Goal: Find specific fact: Find specific fact

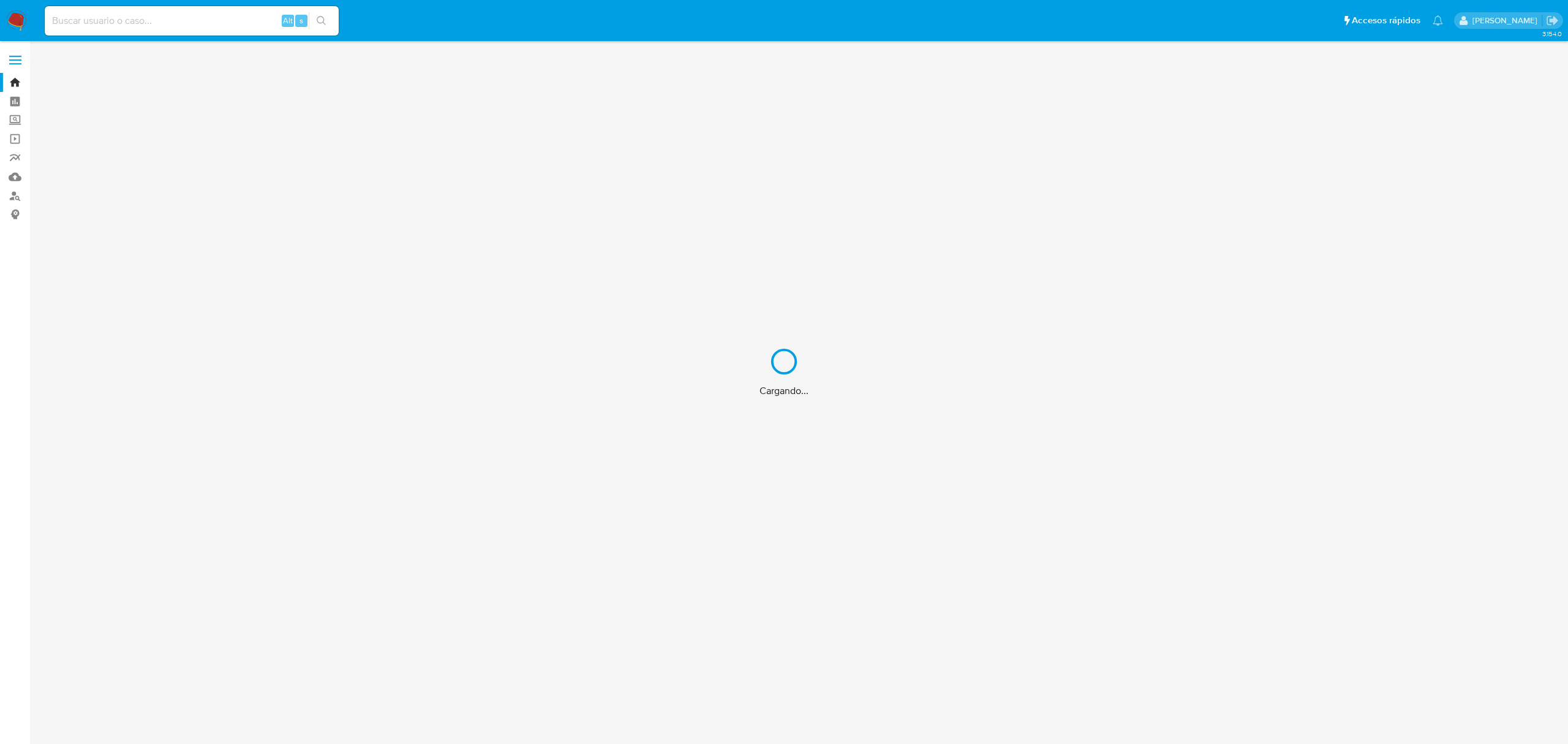
click at [230, 24] on div "Cargando..." at bounding box center [784, 372] width 1568 height 744
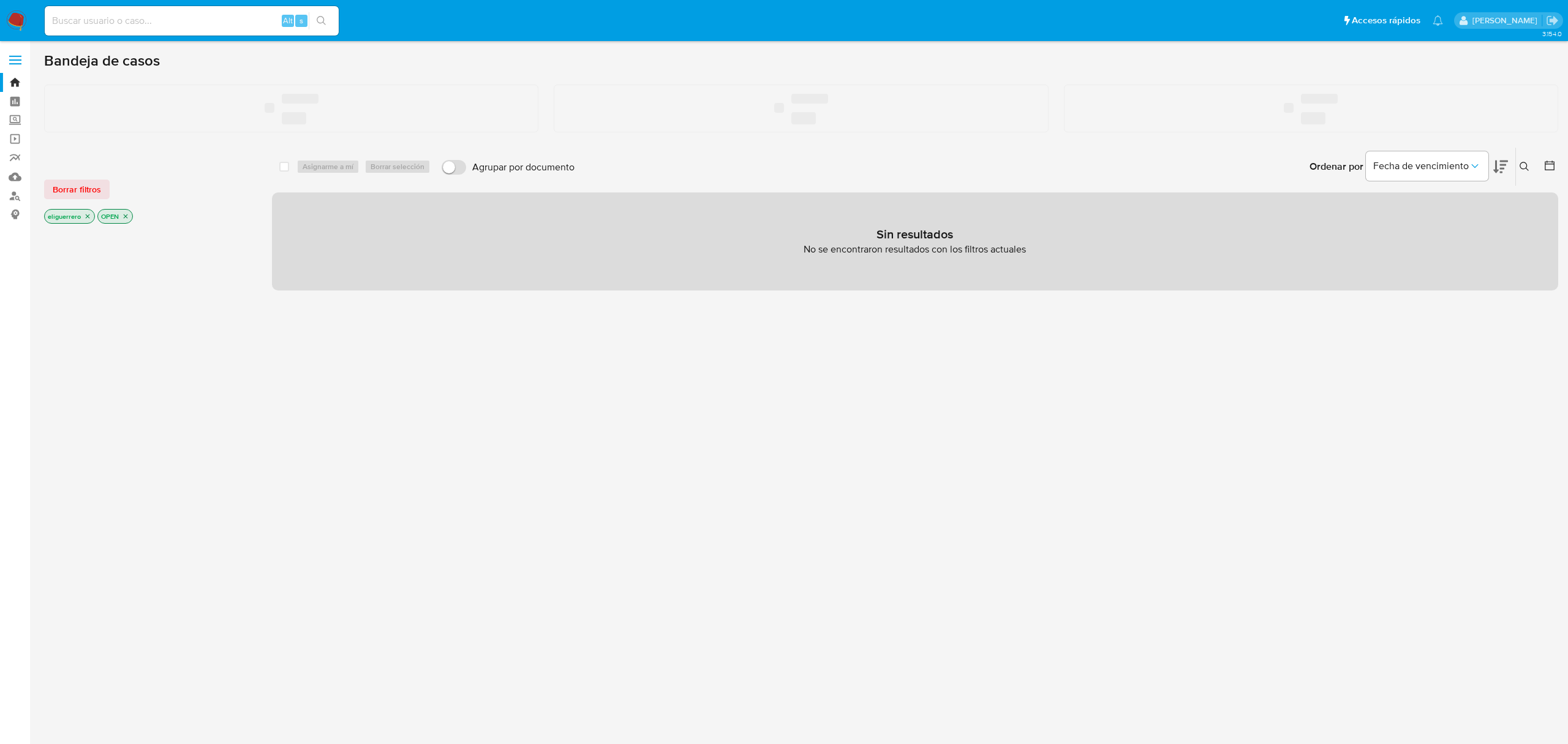
click at [114, 17] on input at bounding box center [191, 20] width 294 height 16
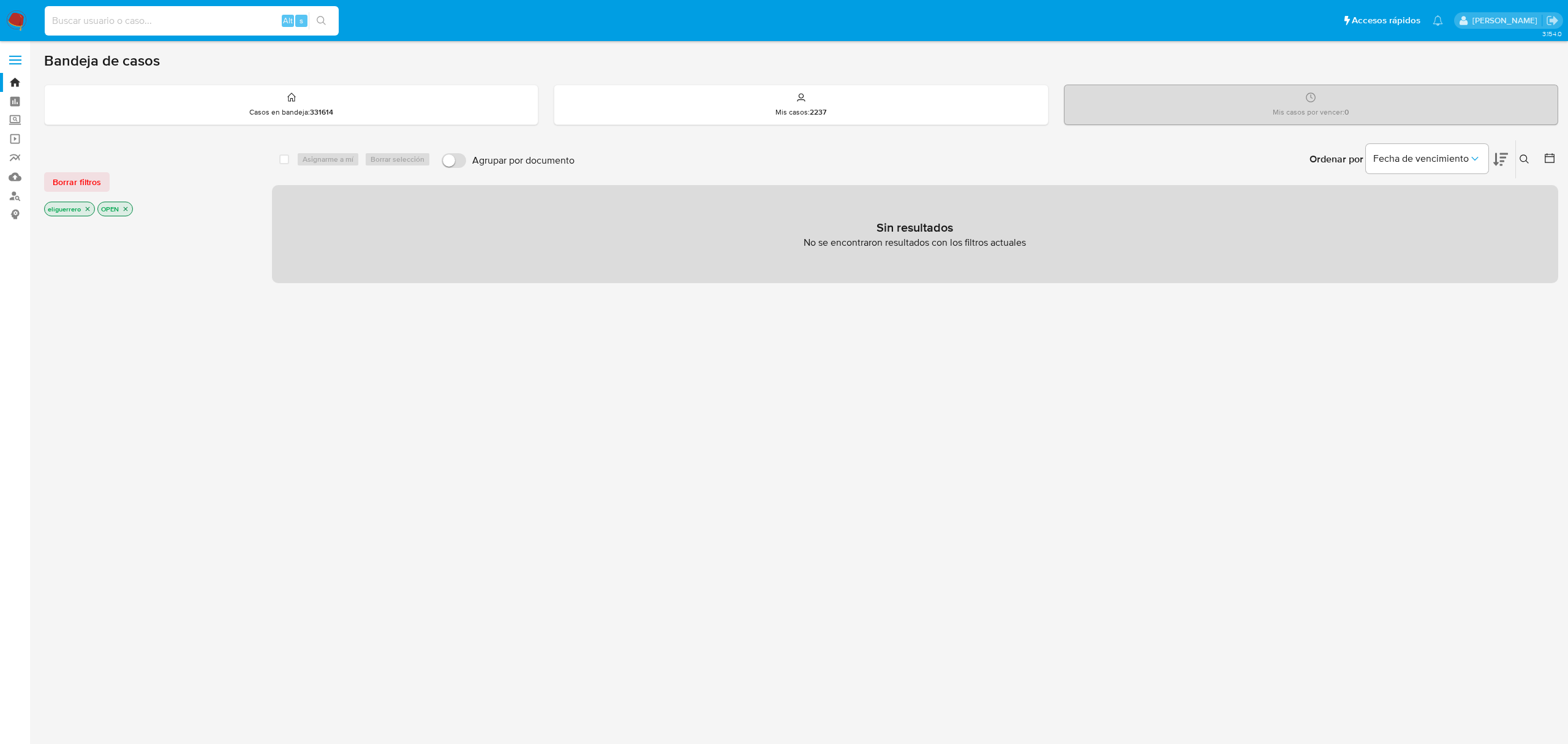
paste input "16226272"
type input "16226272"
click at [318, 23] on icon "search-icon" at bounding box center [322, 20] width 10 height 10
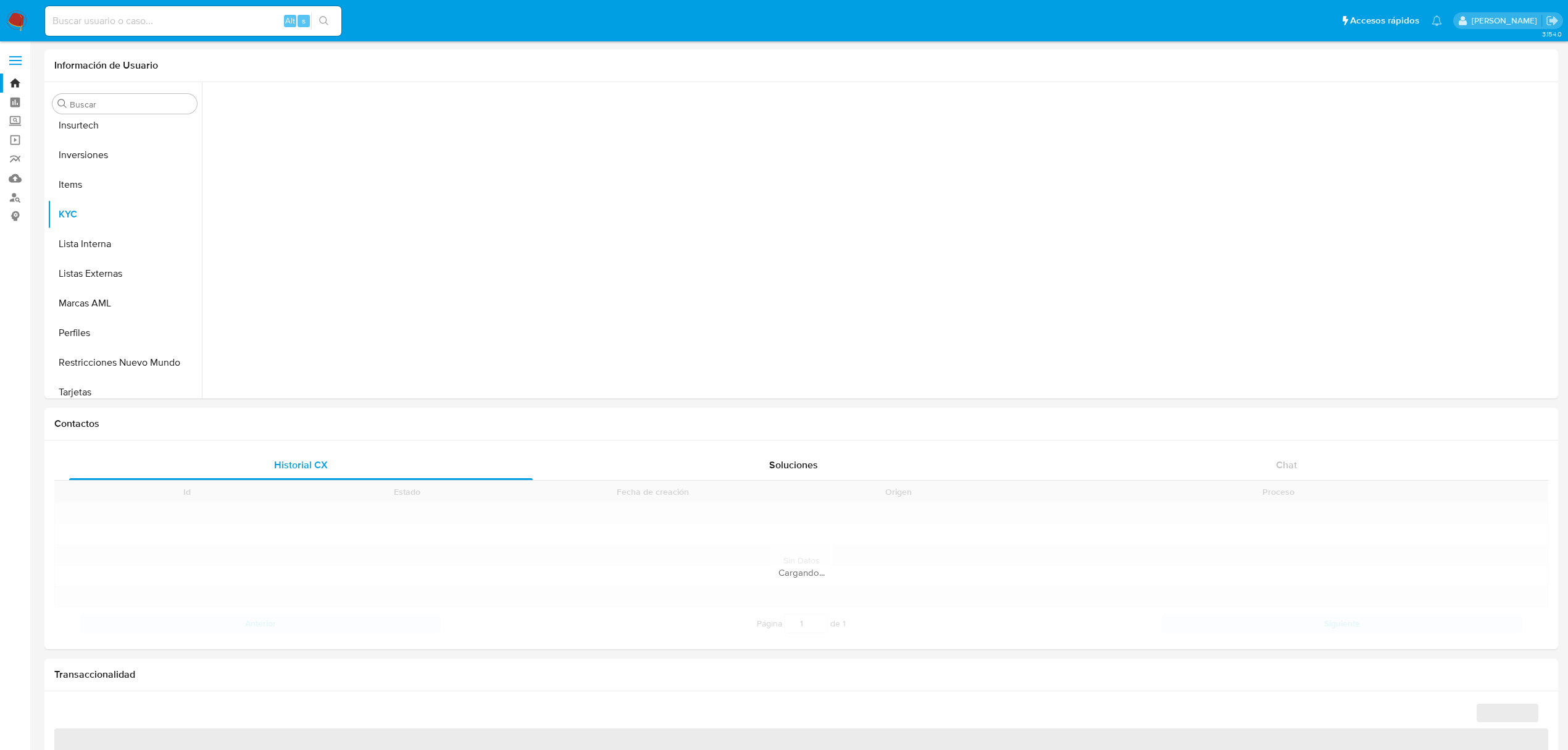
scroll to position [581, 0]
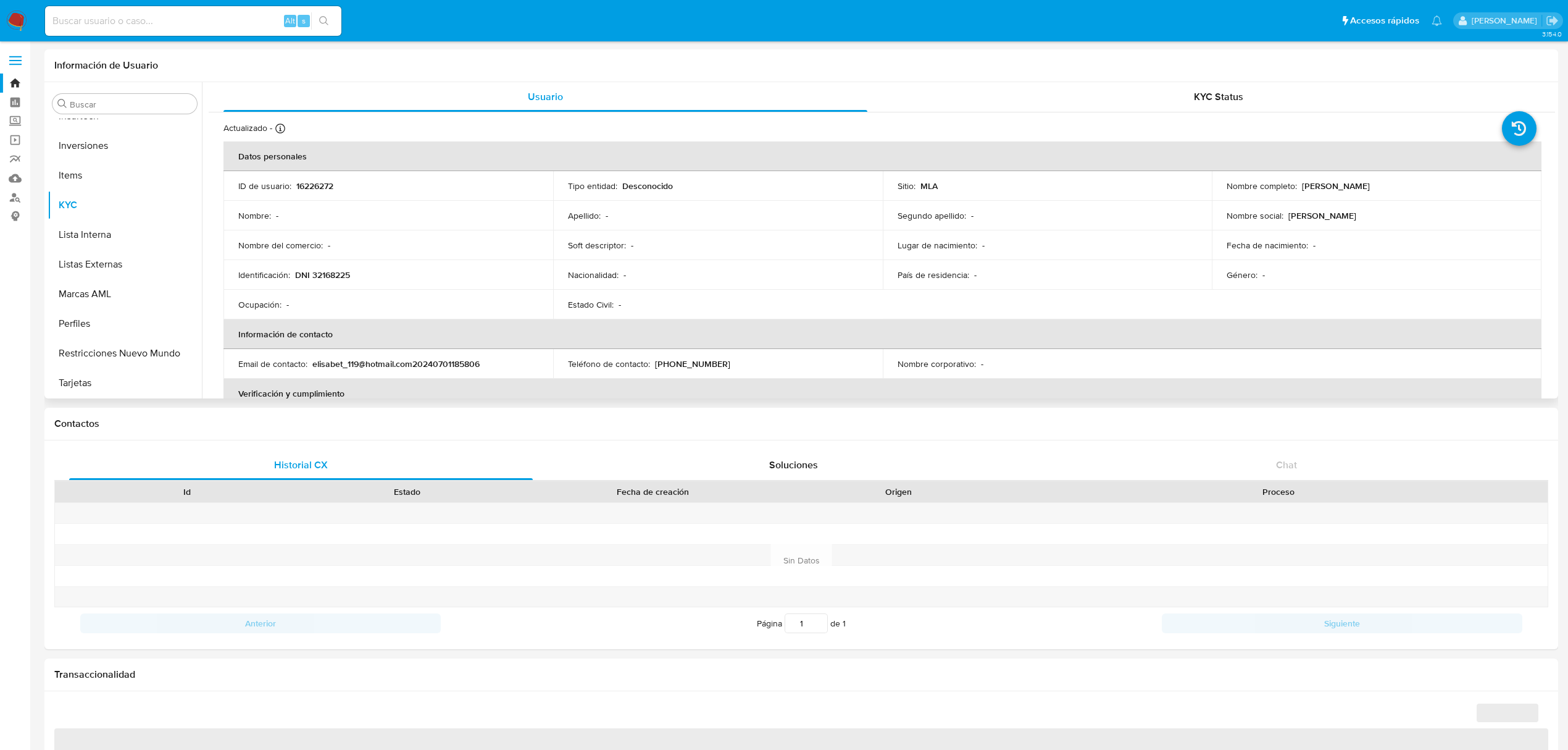
select select "10"
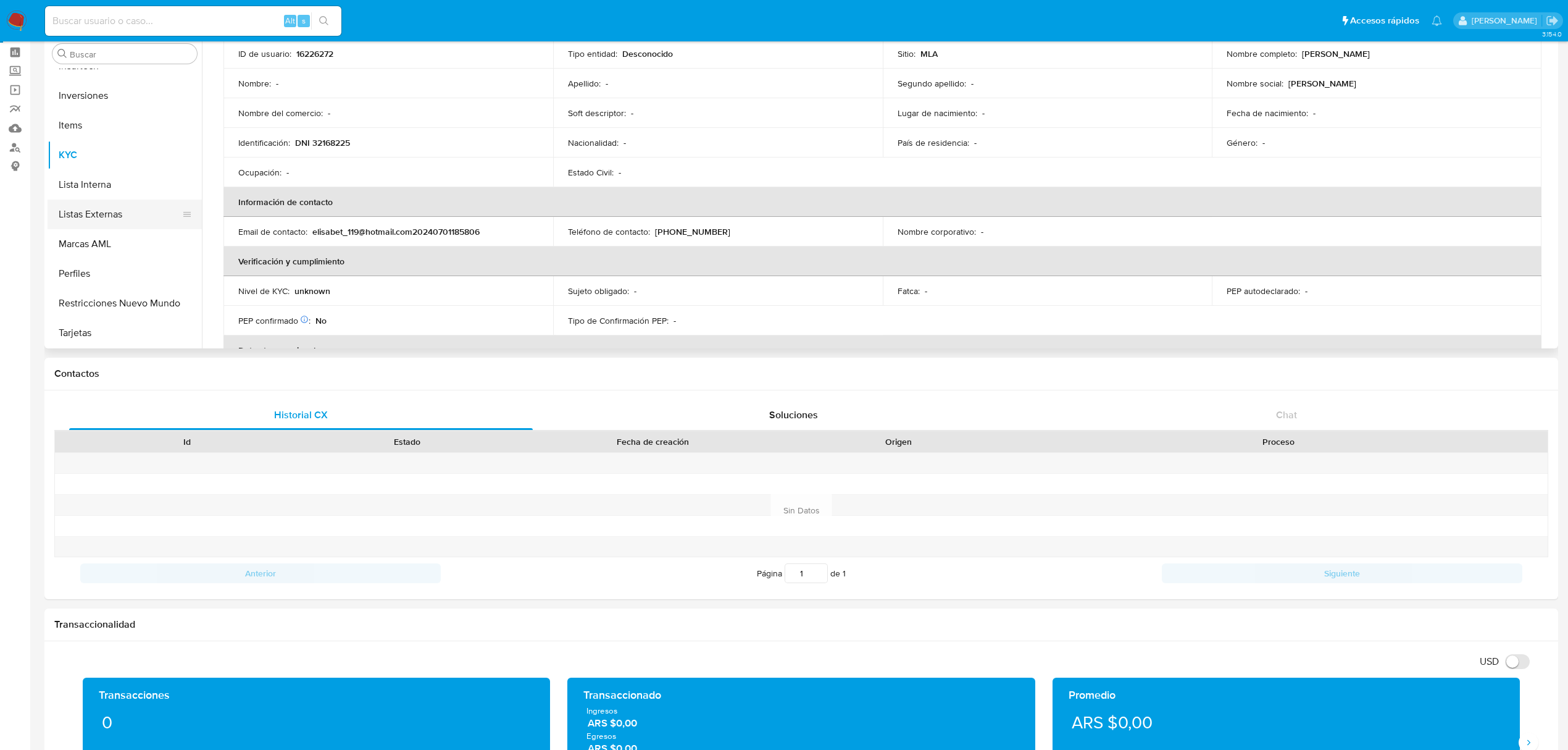
scroll to position [0, 0]
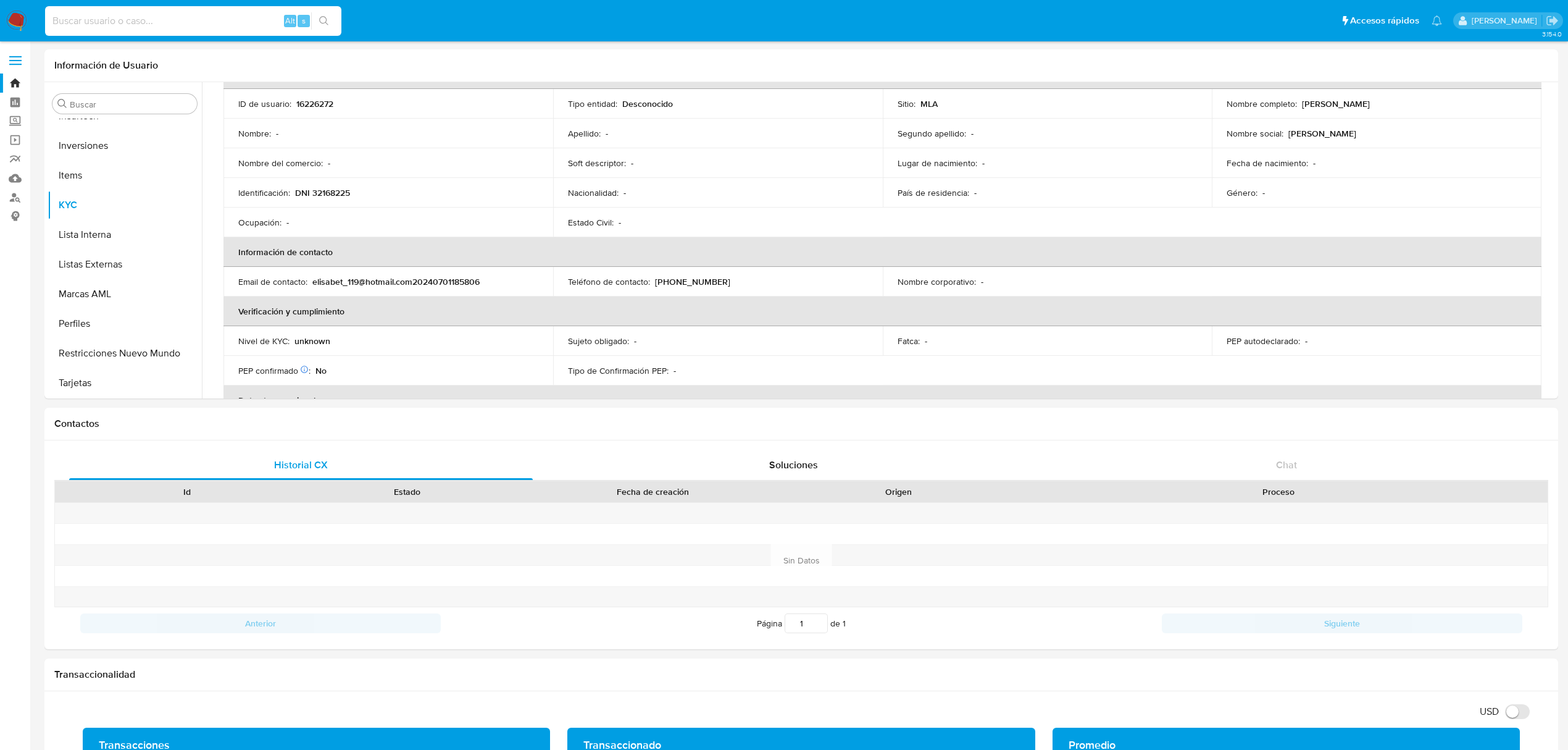
drag, startPoint x: 186, startPoint y: 21, endPoint x: 27, endPoint y: 13, distance: 159.2
click at [27, 13] on nav "Pausado Ver notificaciones Alt s Accesos rápidos Presiona las siguientes teclas…" at bounding box center [784, 21] width 1568 height 41
paste input "2054896832"
type input "2054896832"
click at [318, 25] on button "search-icon" at bounding box center [324, 22] width 25 height 18
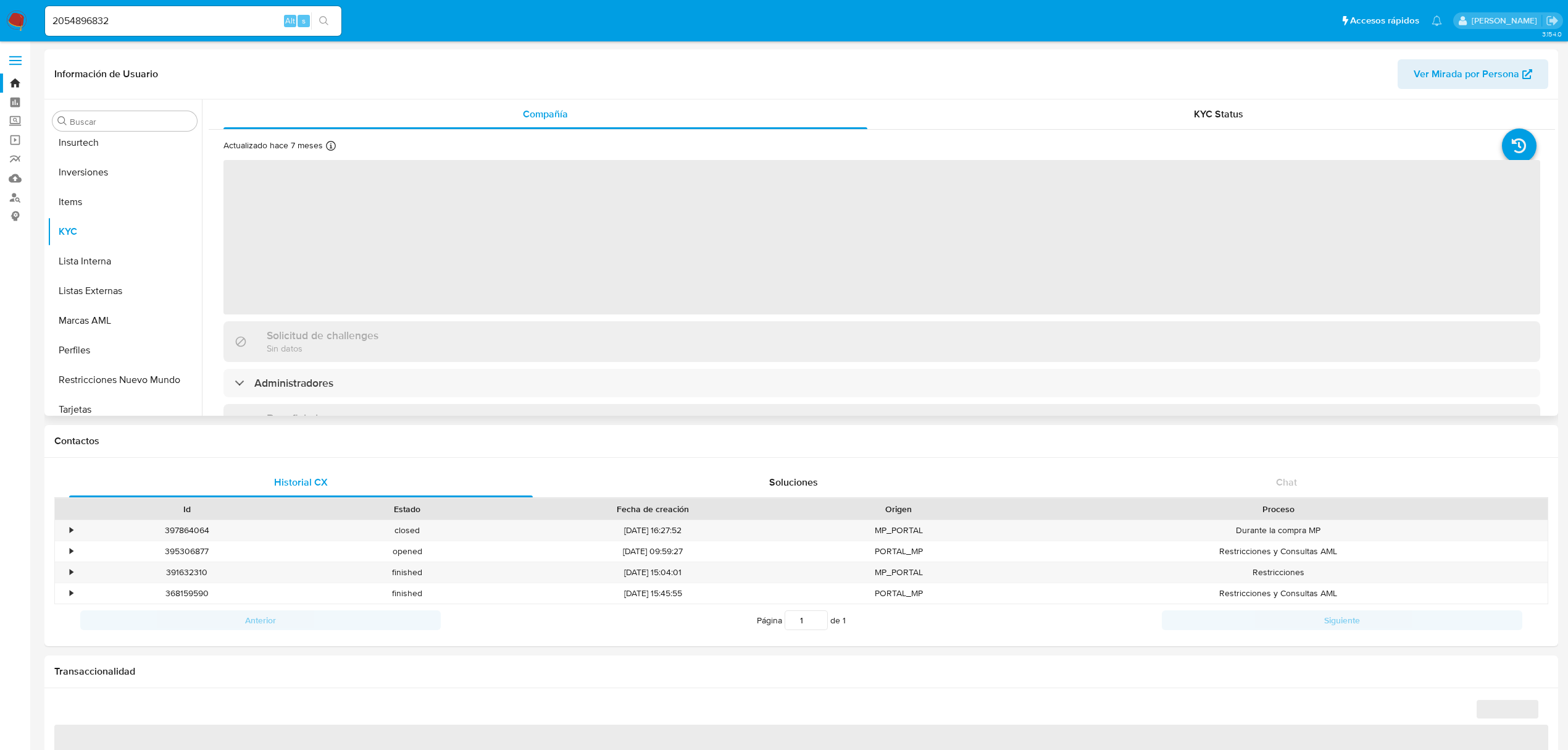
scroll to position [581, 0]
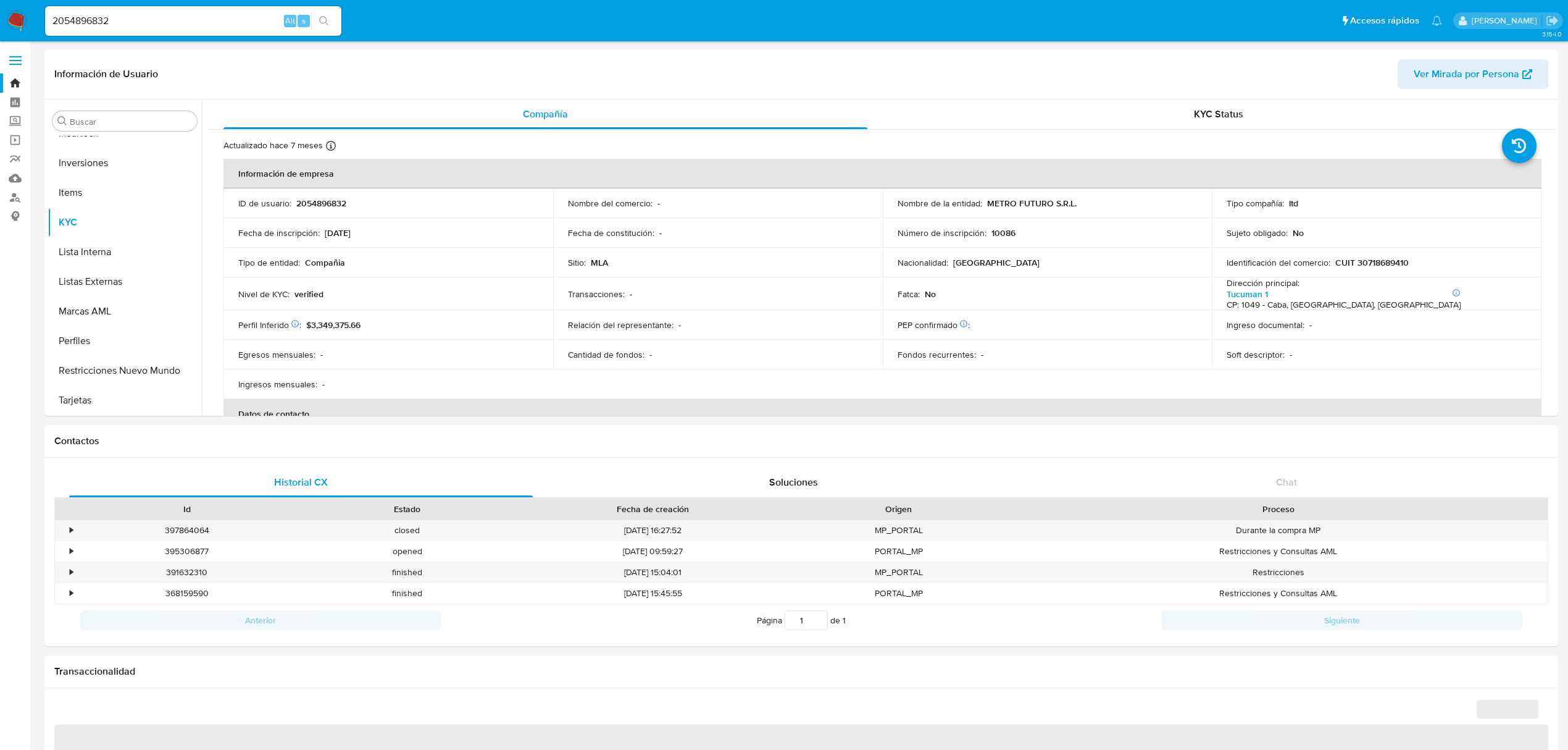
select select "10"
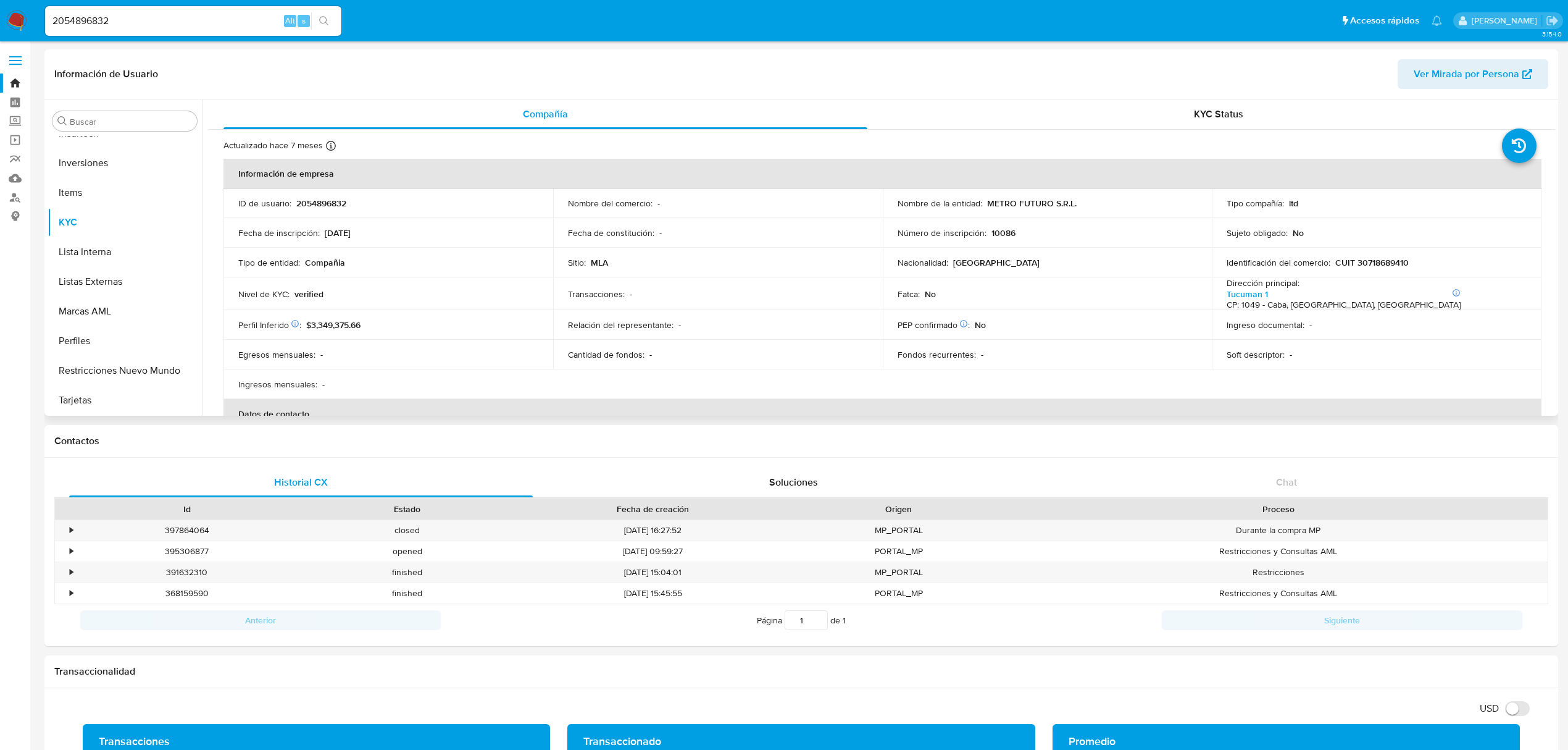
click at [1379, 259] on p "CUIT 30718689410" at bounding box center [1371, 261] width 73 height 11
copy p "30718689410"
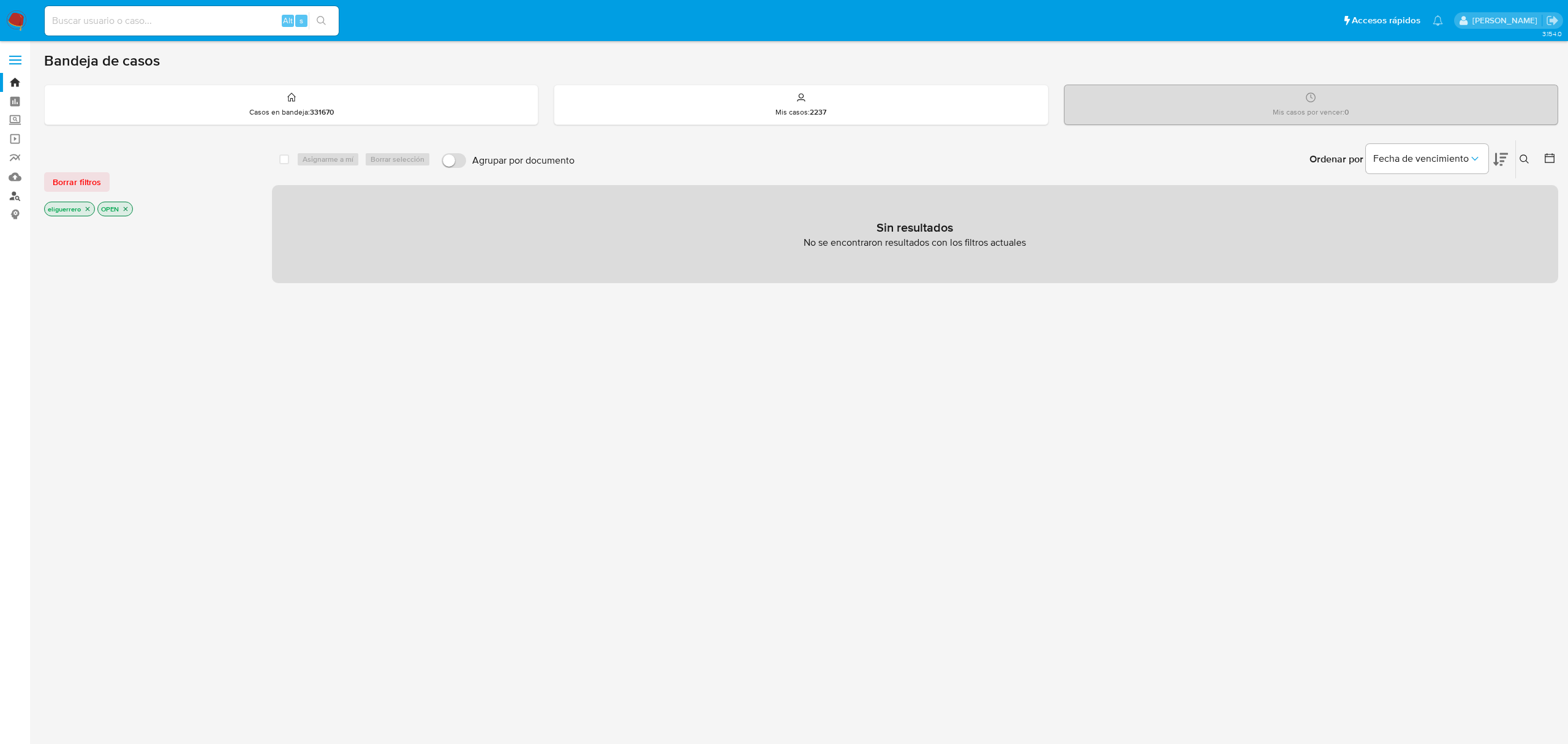
click at [18, 191] on link "Buscador de personas" at bounding box center [73, 196] width 146 height 19
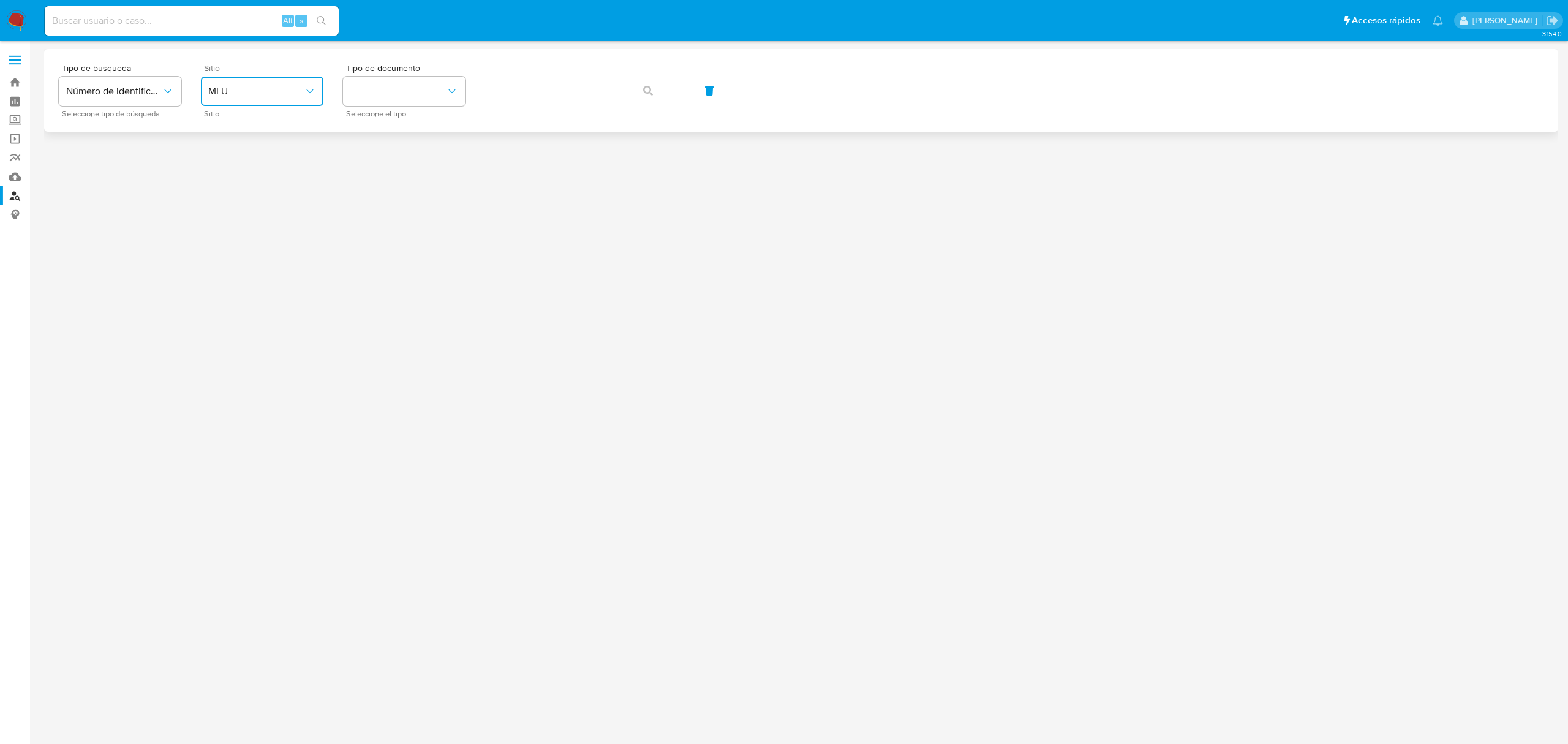
click at [283, 85] on span "MLU" at bounding box center [256, 91] width 95 height 13
click at [292, 123] on div "MCO" at bounding box center [257, 124] width 100 height 29
click at [288, 89] on span "MCO" at bounding box center [256, 91] width 95 height 13
click at [253, 152] on div "MLA" at bounding box center [257, 153] width 100 height 29
click at [369, 84] on button "identificationType" at bounding box center [404, 91] width 122 height 29
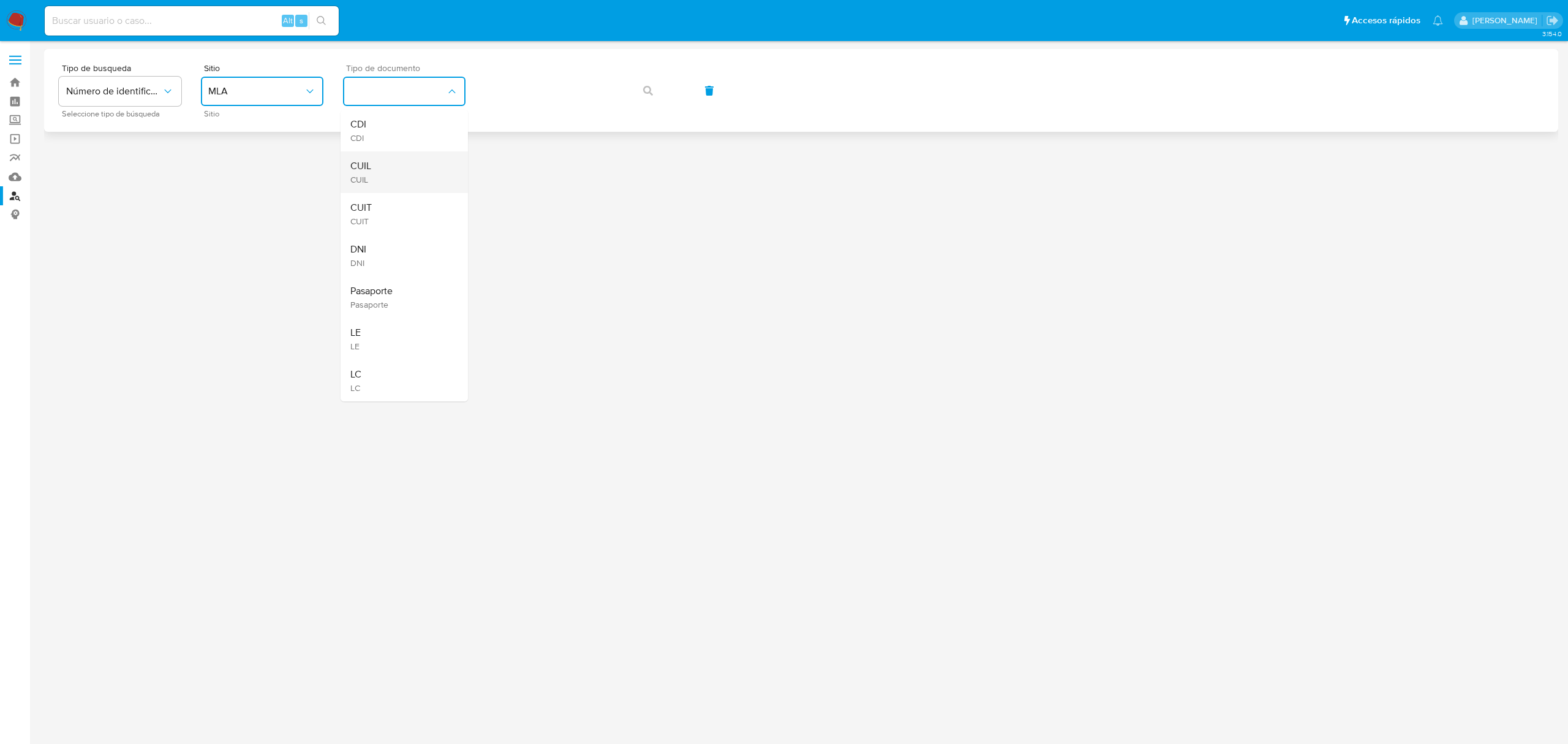
click at [393, 165] on div "CUIL CUIL" at bounding box center [400, 172] width 100 height 42
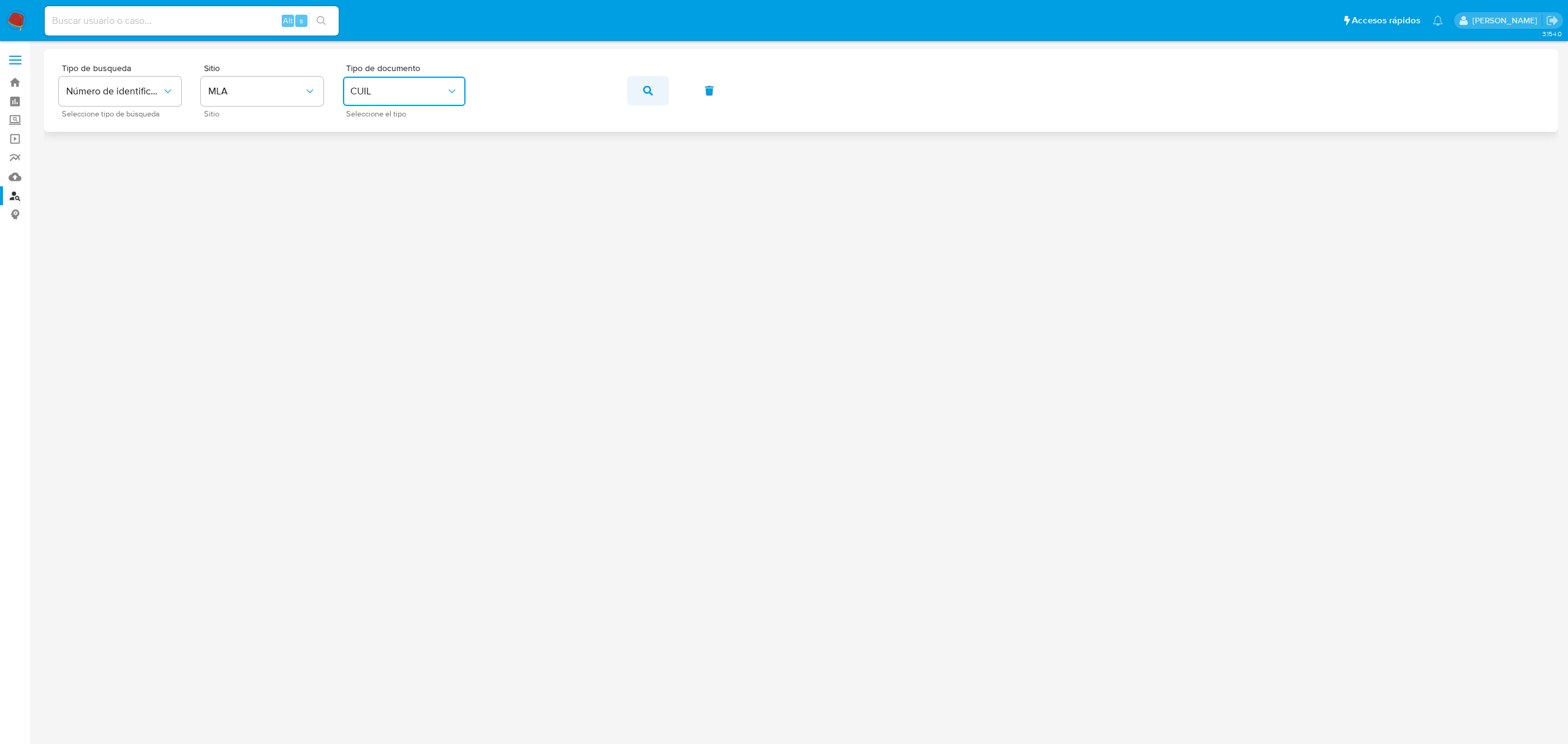
click at [663, 92] on button "button" at bounding box center [648, 90] width 42 height 29
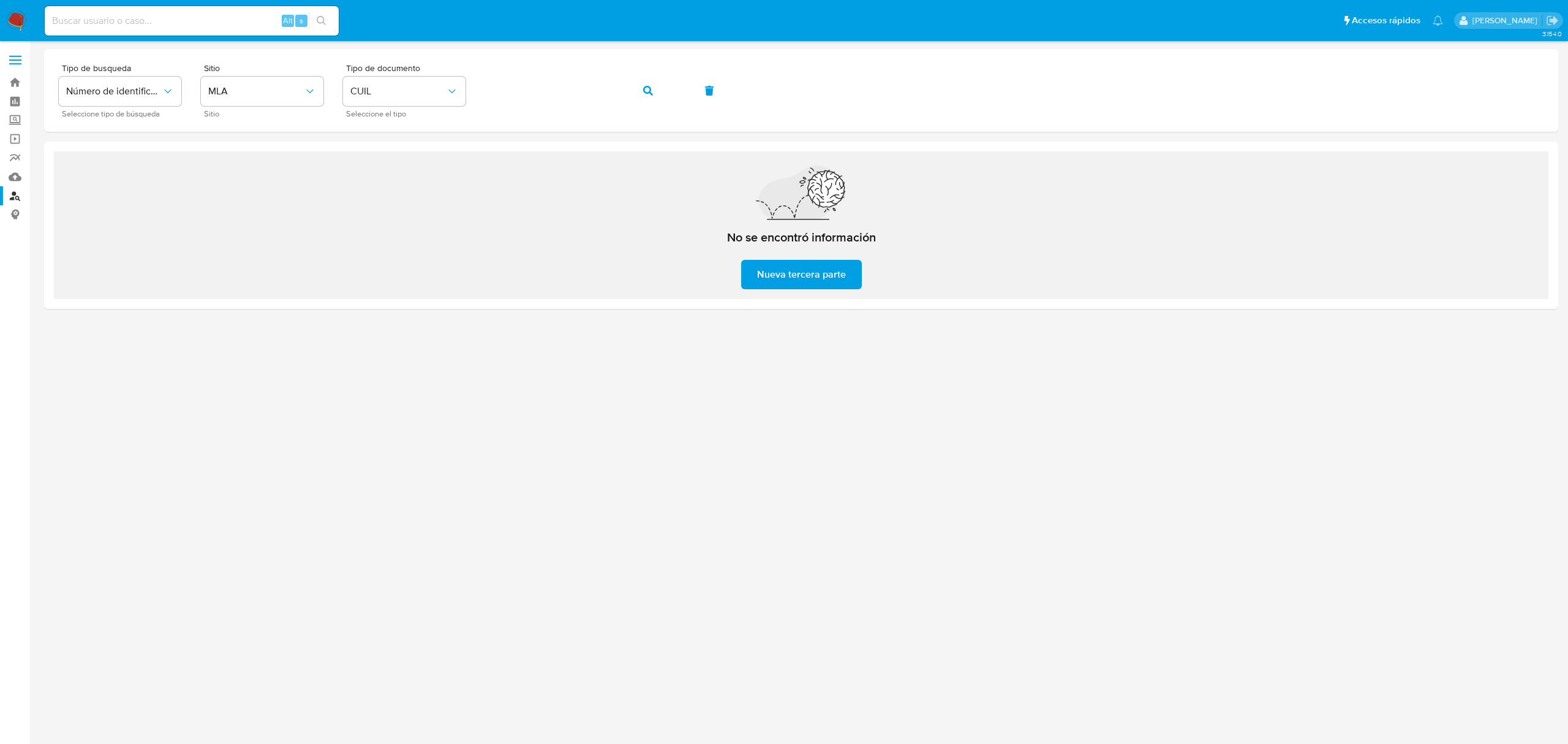
click at [199, 8] on div "Alt s" at bounding box center [191, 20] width 294 height 29
click at [197, 17] on input at bounding box center [191, 20] width 294 height 16
paste input "189032330"
type input "189032330"
click at [322, 22] on icon "search-icon" at bounding box center [322, 20] width 10 height 10
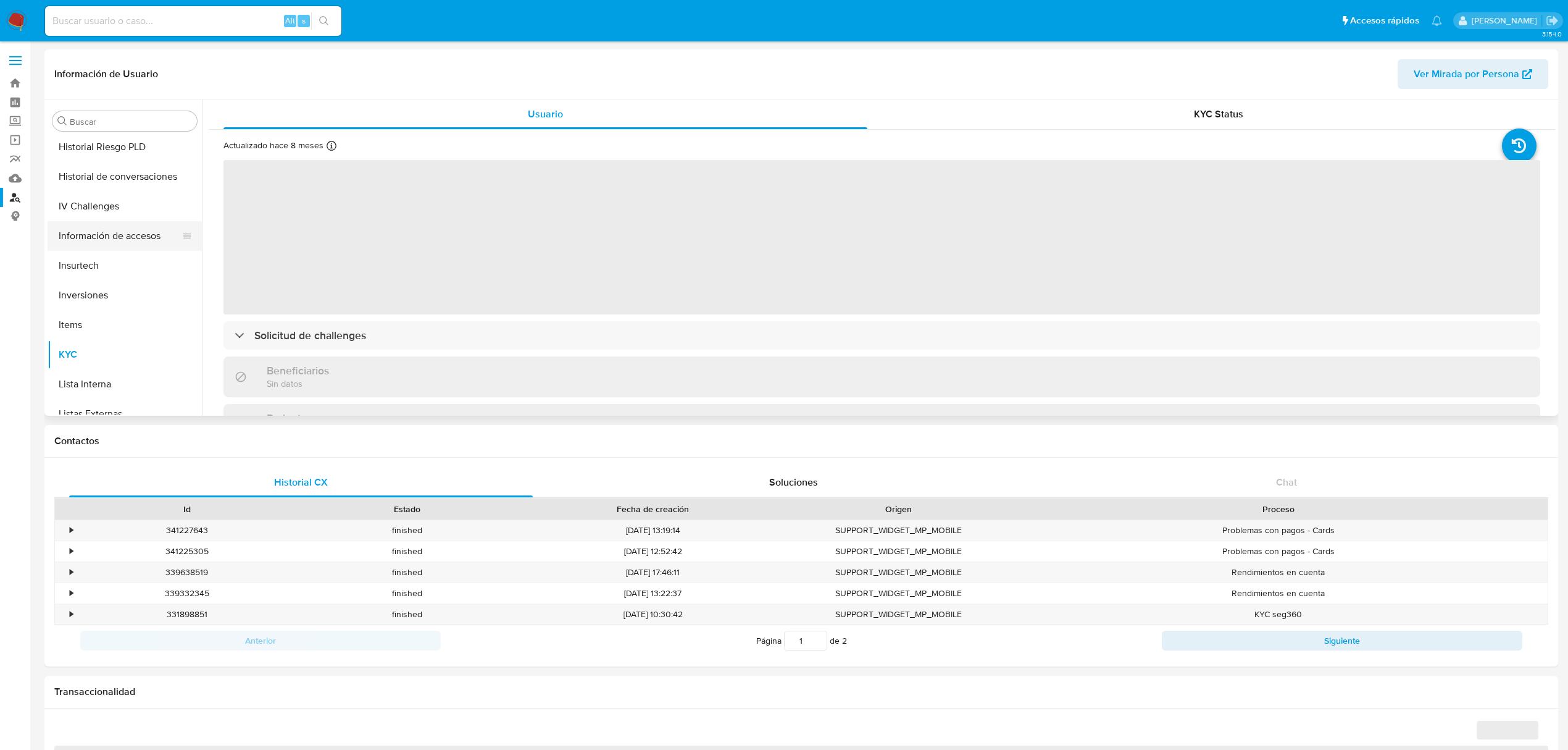
scroll to position [251, 0]
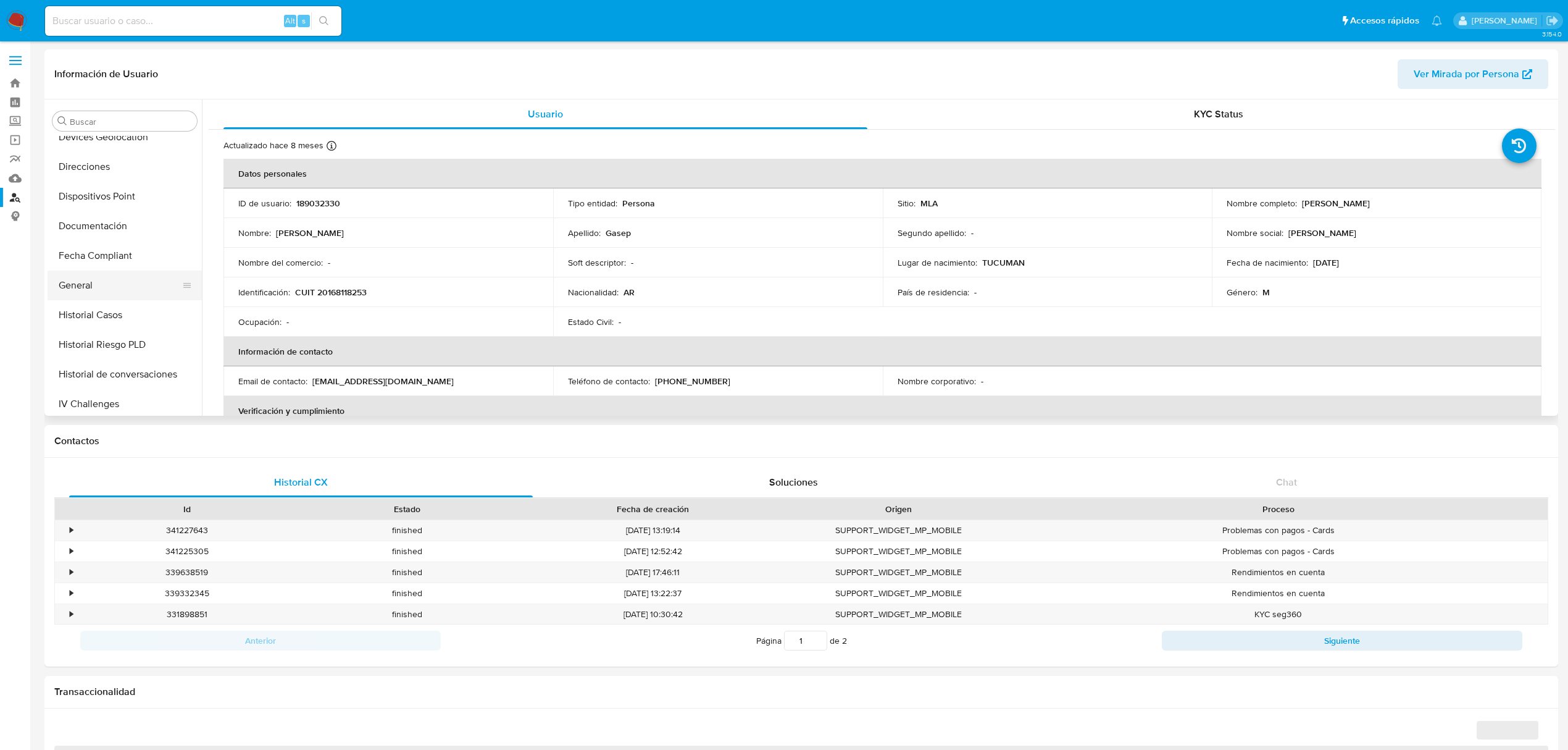
select select "10"
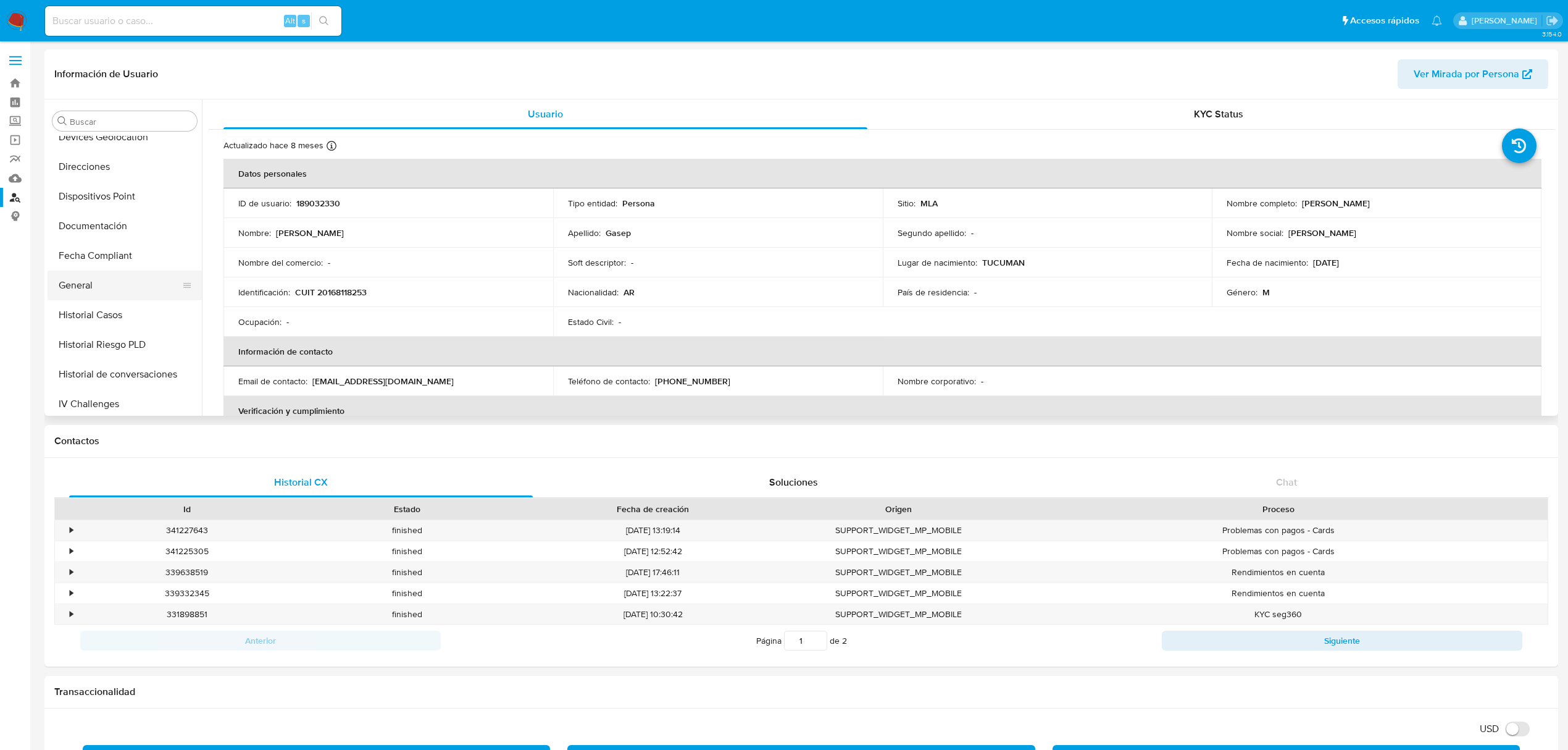
click at [105, 287] on button "General" at bounding box center [120, 285] width 145 height 29
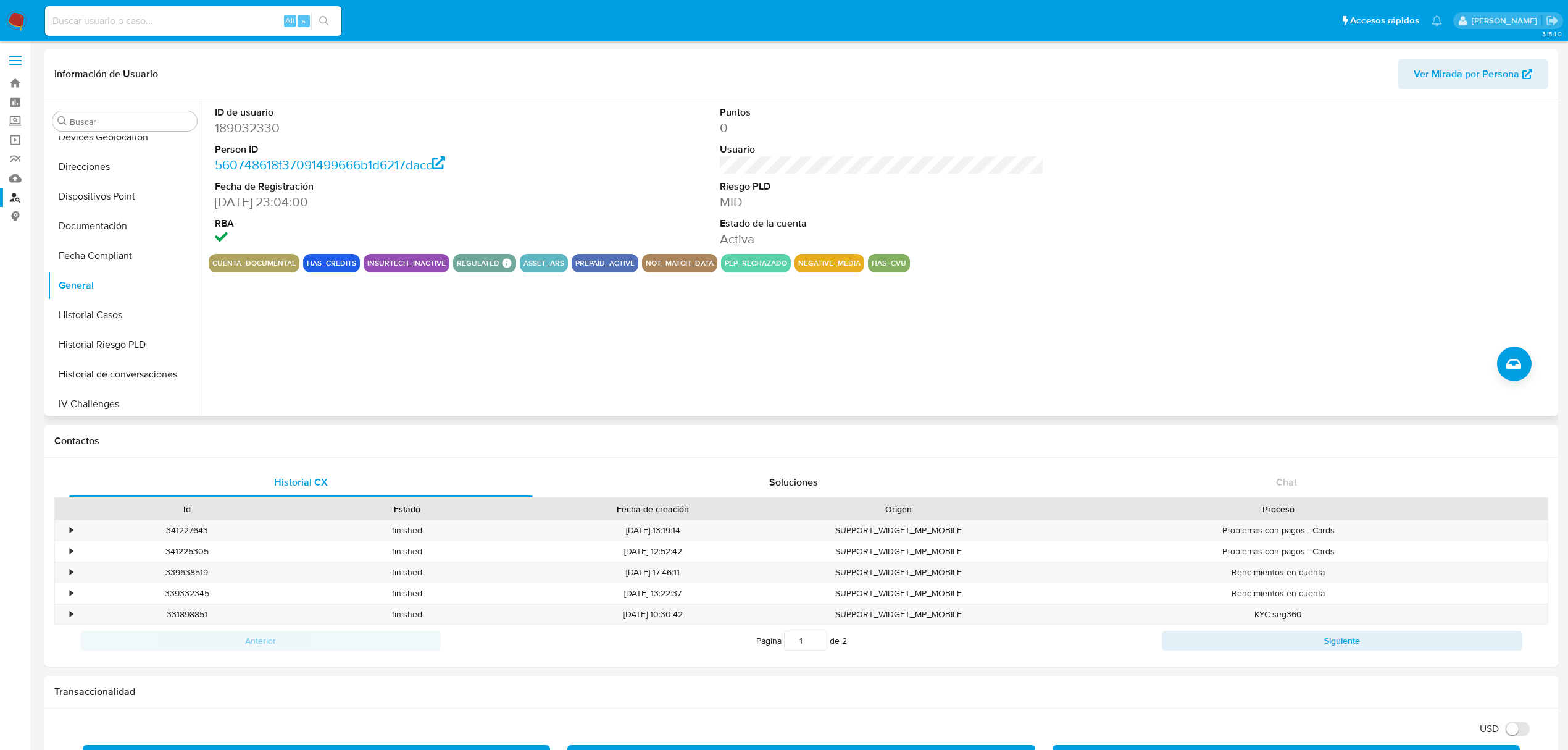
click at [214, 203] on dd "[DATE] 23:04:00" at bounding box center [376, 202] width 324 height 18
